Goal: Book appointment/travel/reservation

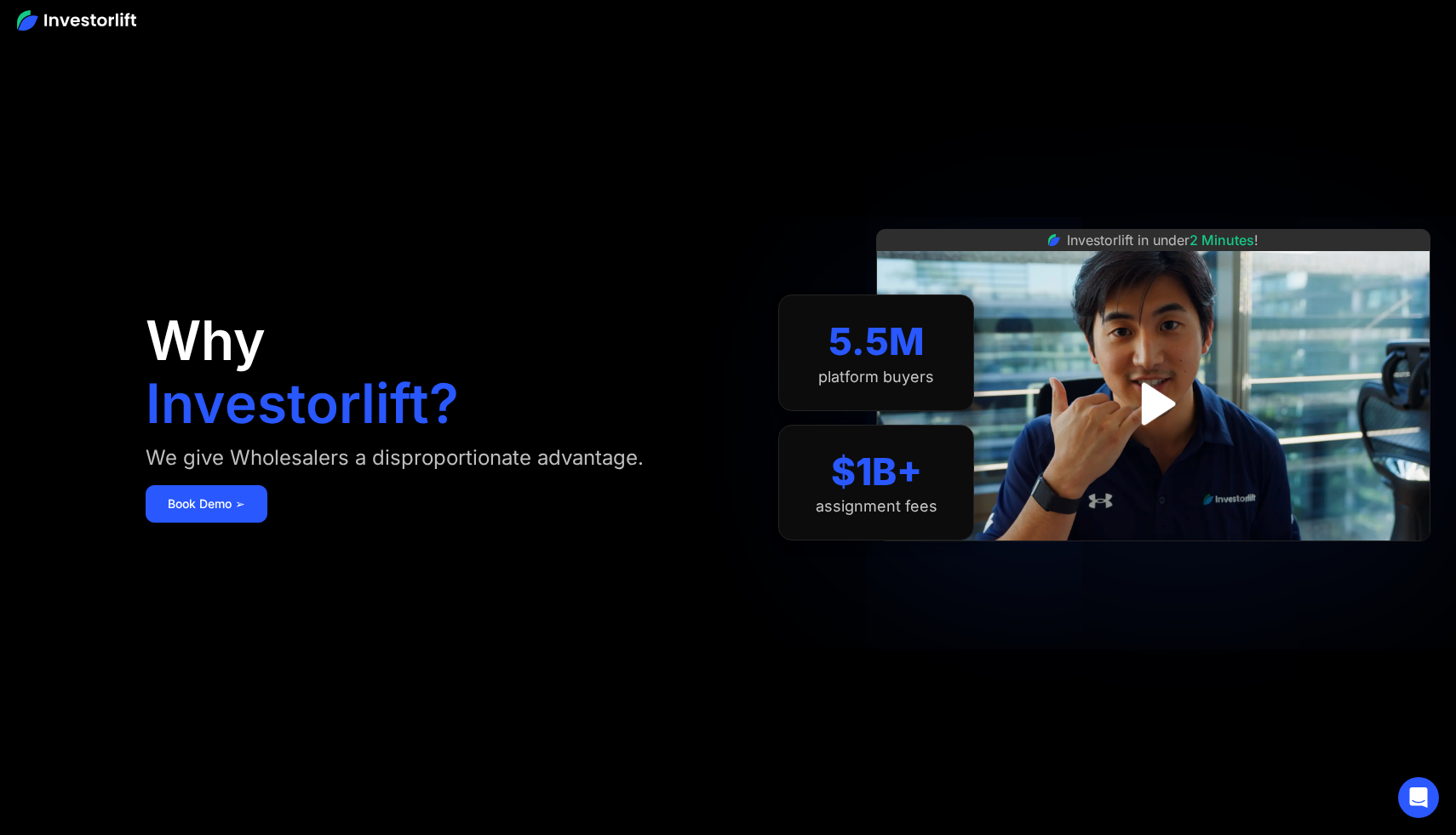
click at [239, 526] on div "Why Investorlift? We give Wholesalers a disproportionate advantage. [DEMOGRAPHI…" at bounding box center [432, 417] width 573 height 733
click at [239, 506] on link "Book Demo ➢" at bounding box center [206, 503] width 121 height 37
